Goal: Find specific page/section: Find specific page/section

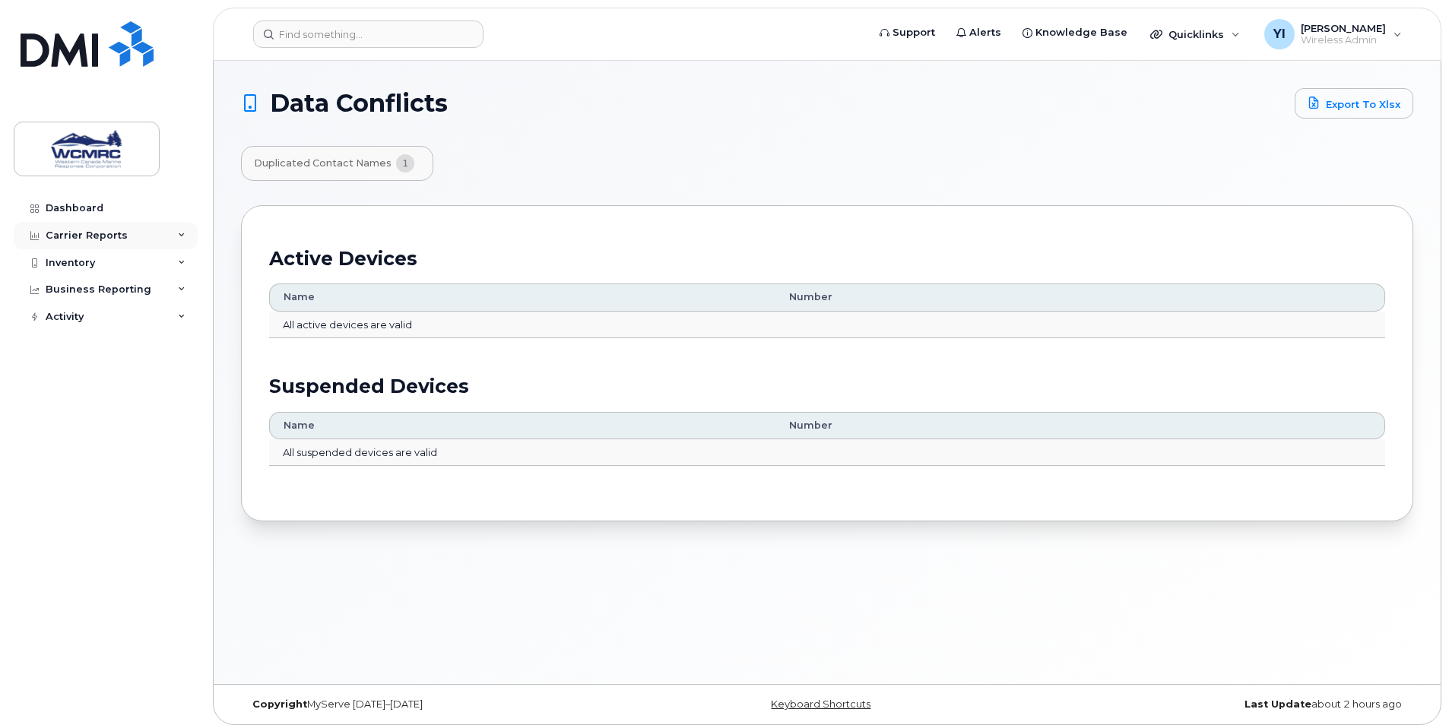
click at [185, 233] on icon at bounding box center [182, 236] width 8 height 8
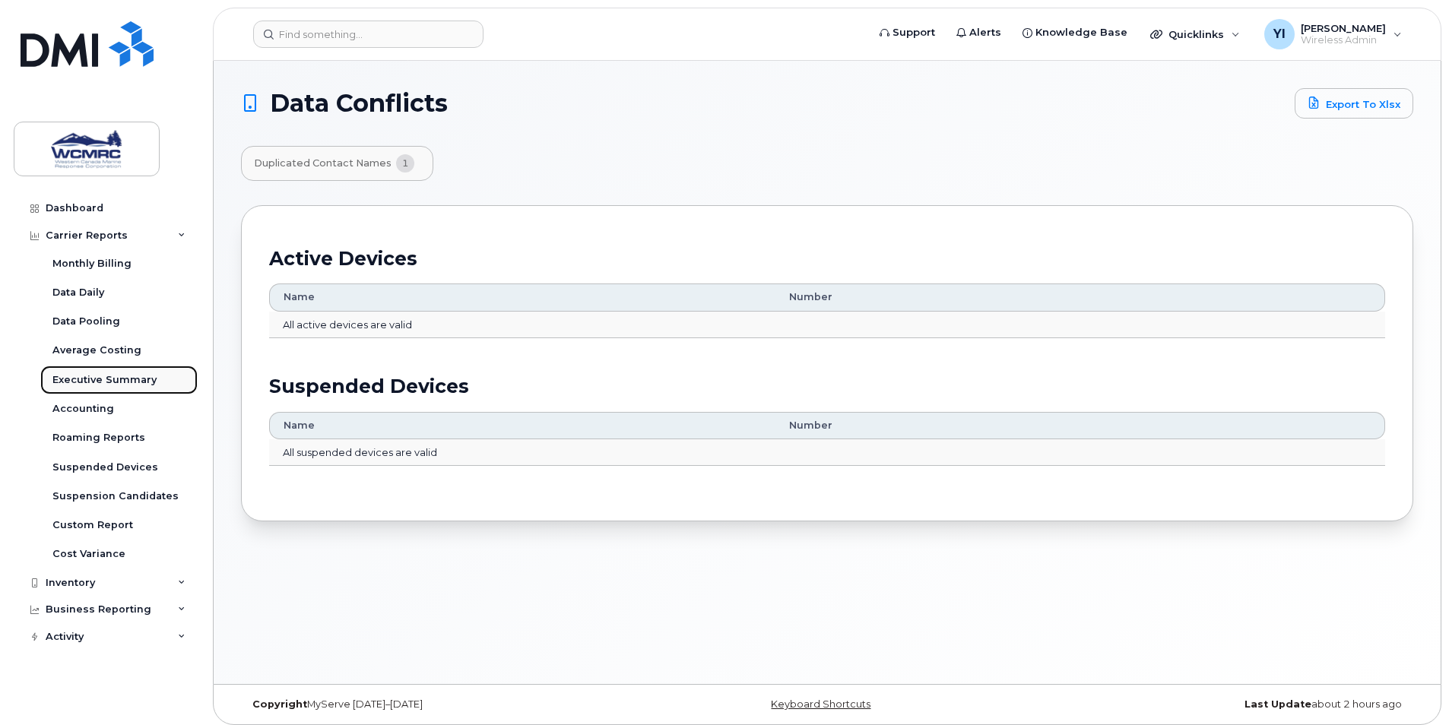
click at [78, 379] on div "Executive Summary" at bounding box center [104, 380] width 104 height 14
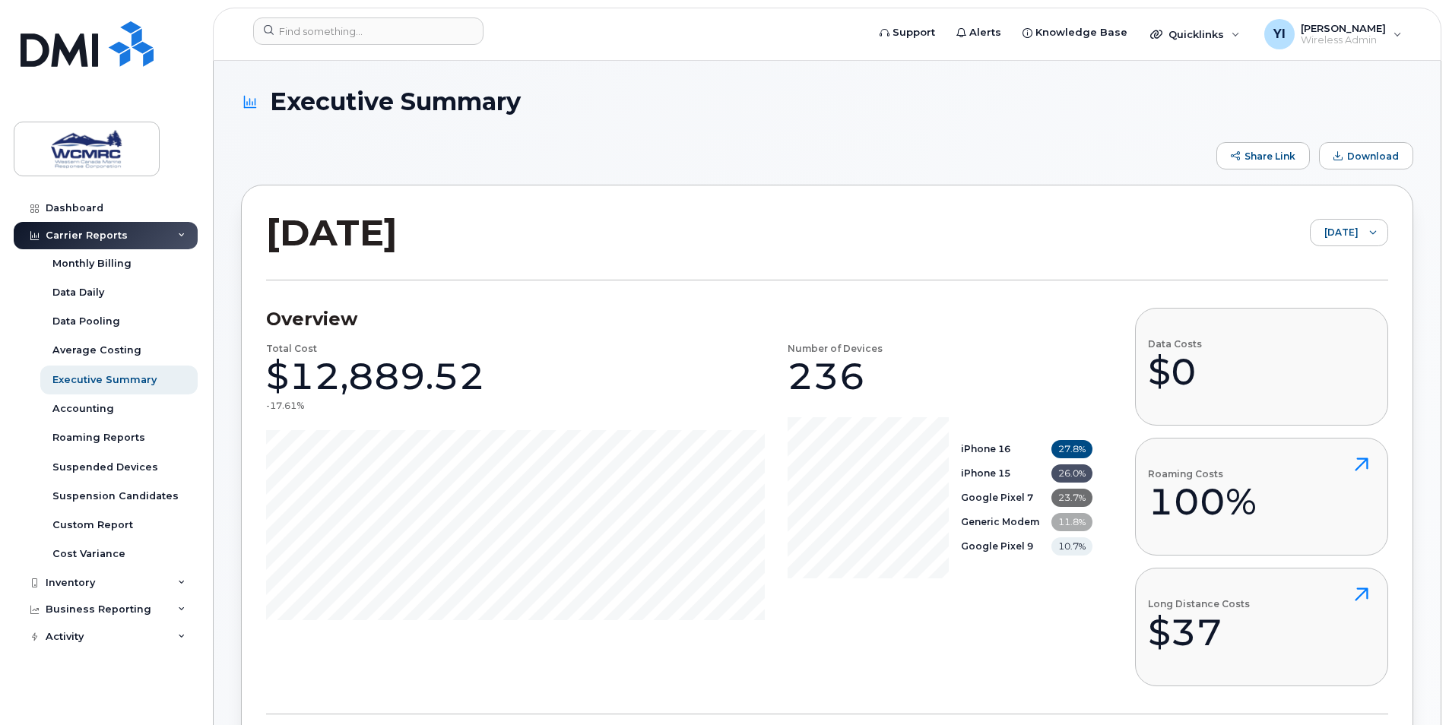
click at [1371, 247] on div "July 2025 July 2025" at bounding box center [827, 245] width 1122 height 71
click at [1370, 239] on div at bounding box center [1373, 233] width 29 height 26
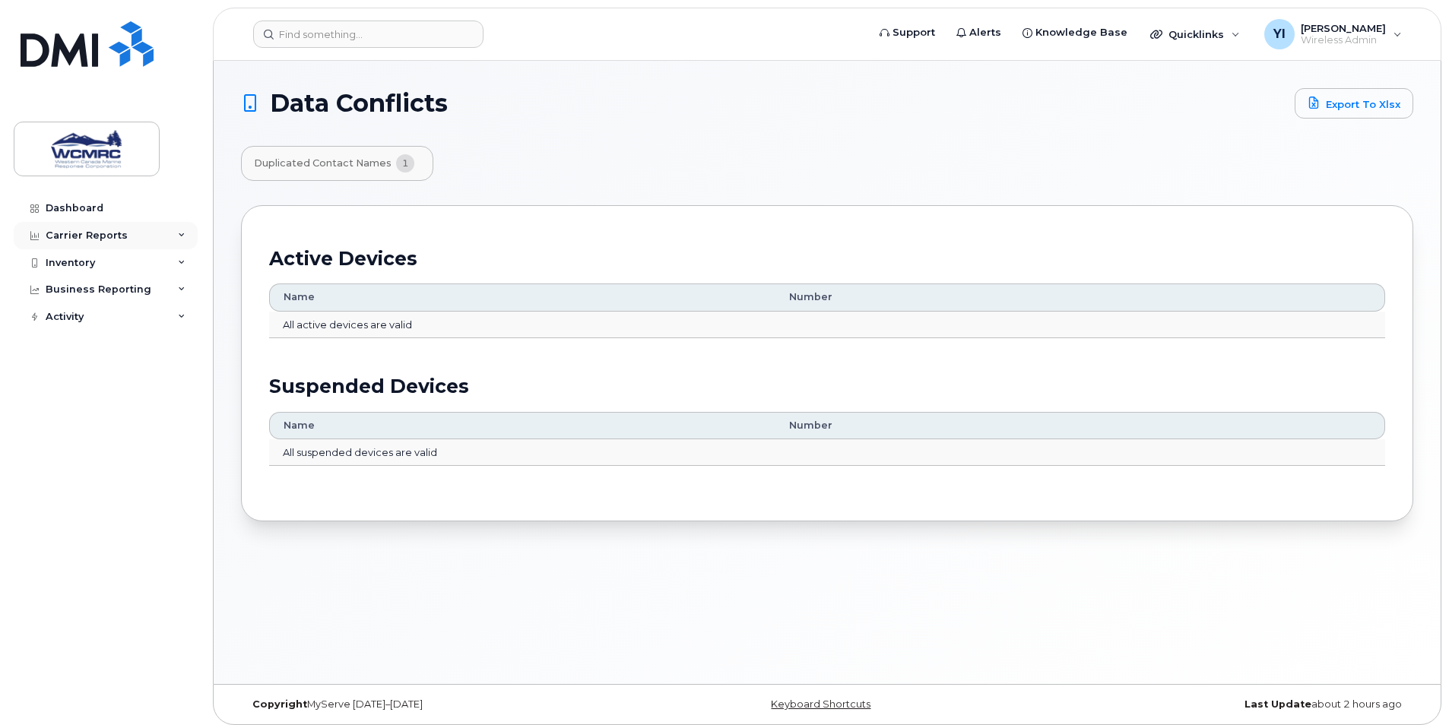
click at [87, 232] on div "Carrier Reports" at bounding box center [87, 236] width 82 height 12
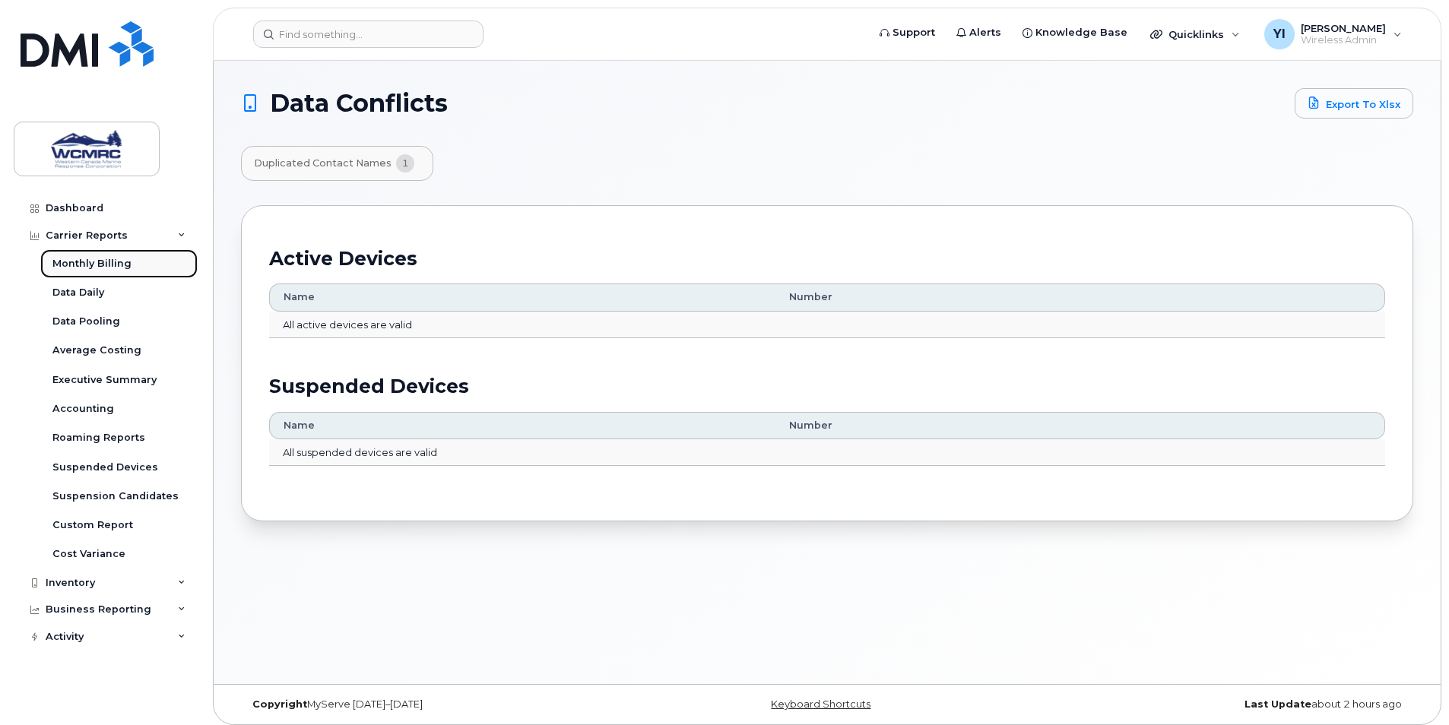
click at [95, 262] on div "Monthly Billing" at bounding box center [91, 264] width 79 height 14
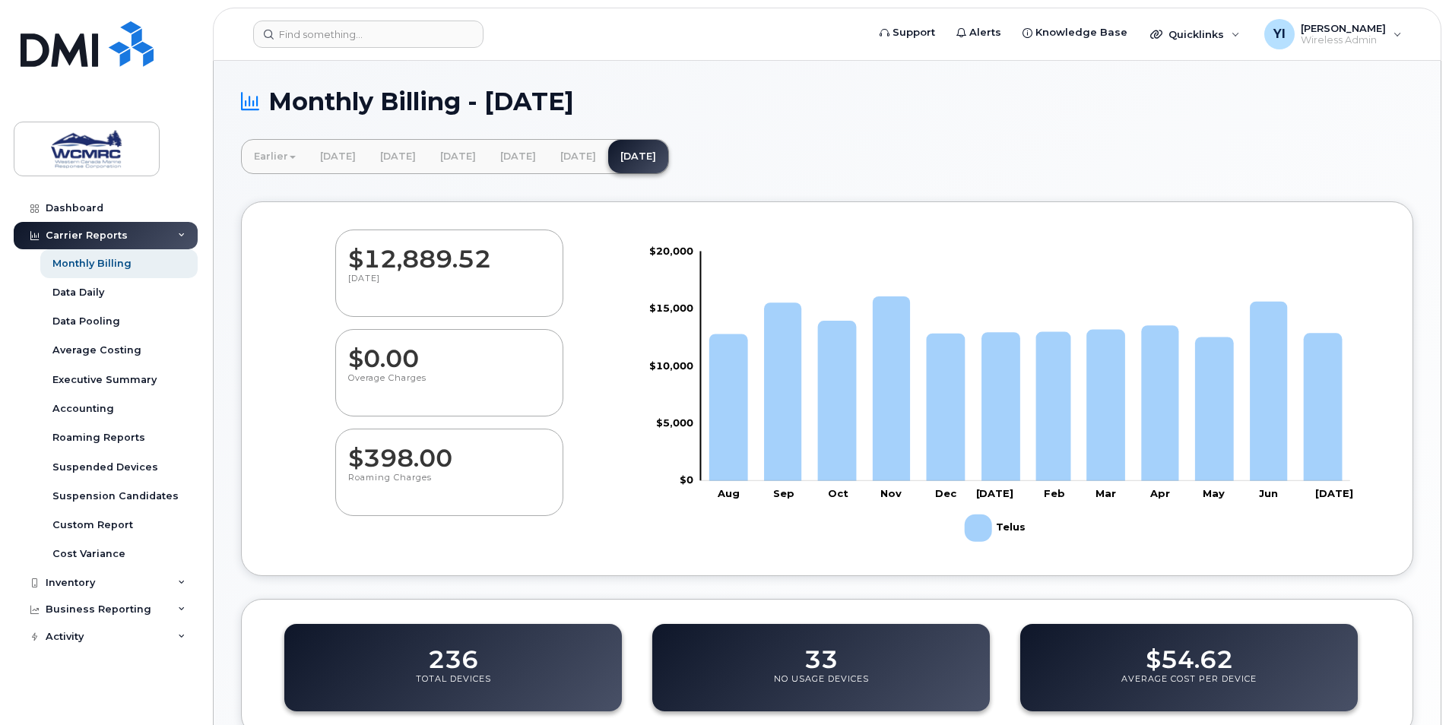
click at [933, 164] on div "Earlier [DATE] [DATE] [DATE] [DATE] [DATE] [DATE] [DATE] [DATE] [DATE] [DATE] […" at bounding box center [827, 156] width 1172 height 35
click at [902, 121] on div "Monthly Billing - [DATE]" at bounding box center [827, 113] width 1172 height 51
